Goal: Information Seeking & Learning: Learn about a topic

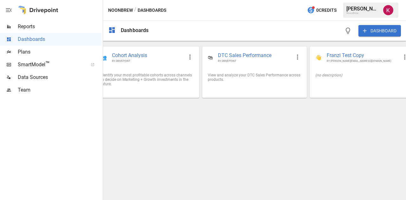
click at [60, 48] on span "Plans" at bounding box center [60, 52] width 84 height 8
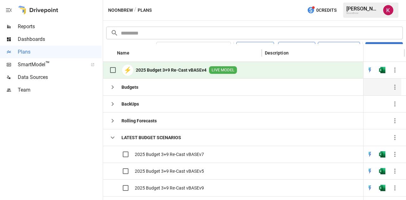
click at [149, 92] on div "Budgets" at bounding box center [182, 87] width 159 height 17
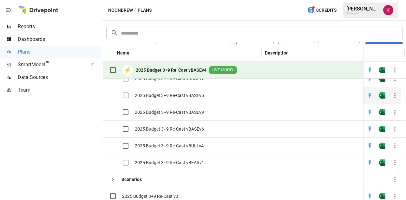
scroll to position [51, 0]
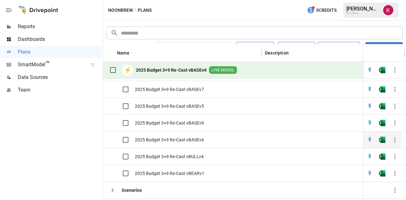
click at [176, 137] on span "2025 Budget 3+9 Re-Cast vBASEv6" at bounding box center [169, 140] width 69 height 6
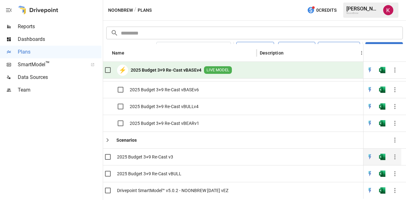
scroll to position [115, 5]
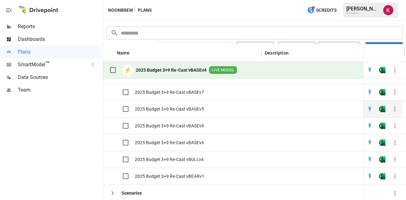
click at [194, 108] on span "2025 Budget 3+9 Re-Cast vBASEv5" at bounding box center [169, 109] width 69 height 6
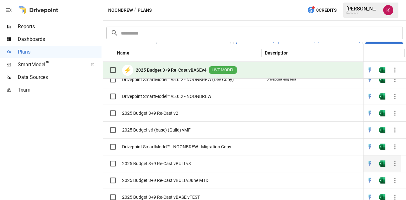
click at [180, 169] on div "2025 Budget 3+9 Re-Cast vBULLv3" at bounding box center [148, 163] width 85 height 13
click at [172, 163] on span "2025 Budget 3+9 Re-Cast vBULLv3" at bounding box center [156, 164] width 69 height 6
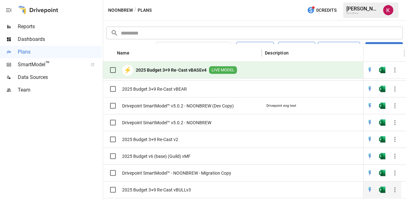
scroll to position [199, 0]
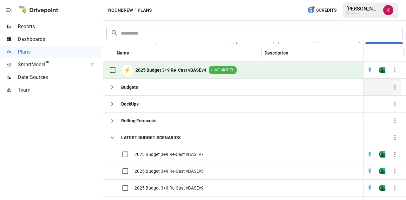
click at [114, 84] on icon "button" at bounding box center [113, 87] width 8 height 8
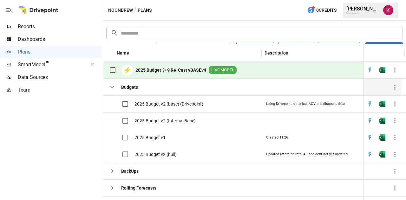
click at [117, 84] on button "button" at bounding box center [112, 87] width 13 height 13
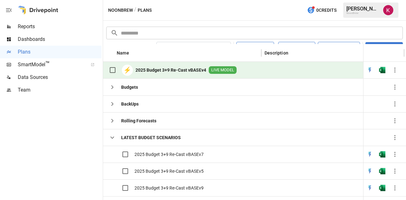
click at [158, 69] on b "2025 Budget 3+9 Re-Cast vBASEv4" at bounding box center [171, 70] width 71 height 6
